Goal: Obtain resource: Obtain resource

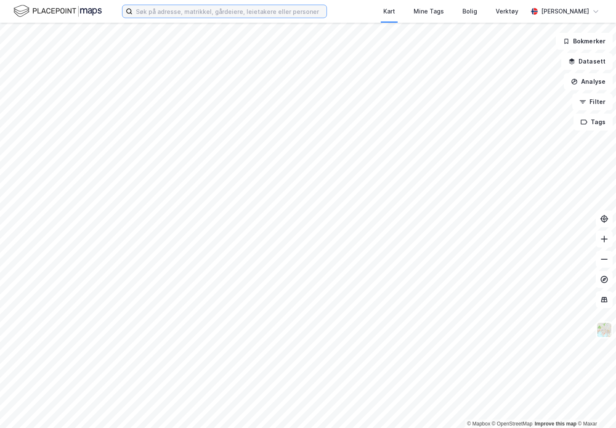
click at [264, 17] on input at bounding box center [230, 11] width 194 height 13
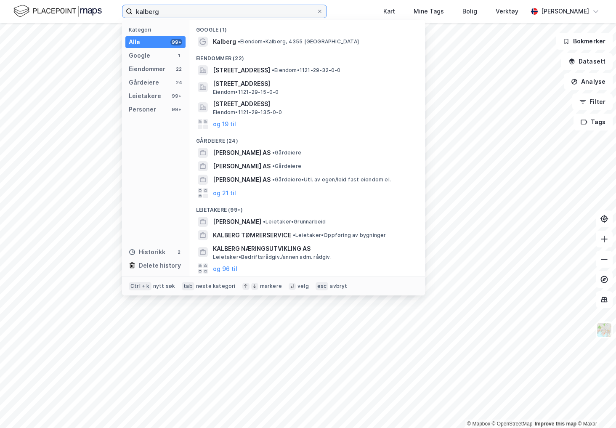
drag, startPoint x: 178, startPoint y: 17, endPoint x: 108, endPoint y: 21, distance: 70.8
click at [108, 21] on div "kalberg Kategori Alle 99+ Google 1 Eiendommer 22 Gårdeiere 24 Leietakere 99+ Pe…" at bounding box center [308, 11] width 616 height 23
click at [199, 13] on input "kalberg" at bounding box center [225, 11] width 184 height 13
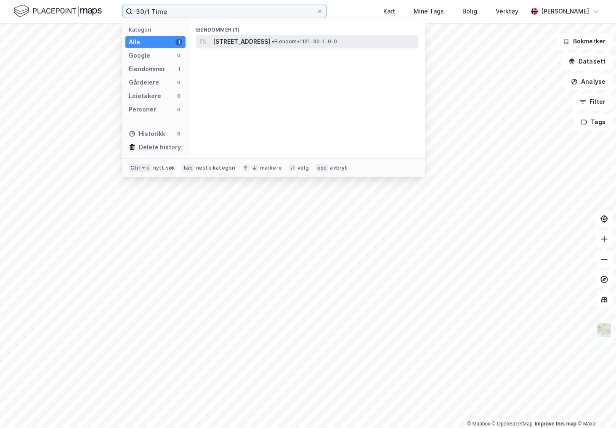
type input "30/1 Time"
click at [270, 39] on span "[STREET_ADDRESS]" at bounding box center [241, 42] width 57 height 10
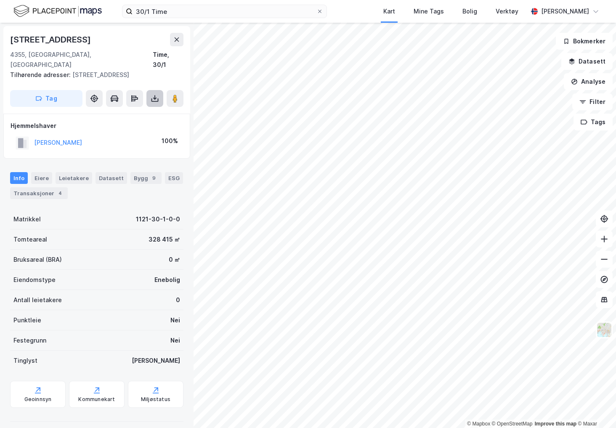
click at [151, 98] on icon at bounding box center [154, 99] width 7 height 3
click at [147, 109] on div "Last ned grunnbok" at bounding box center [119, 115] width 90 height 13
